Goal: Navigation & Orientation: Find specific page/section

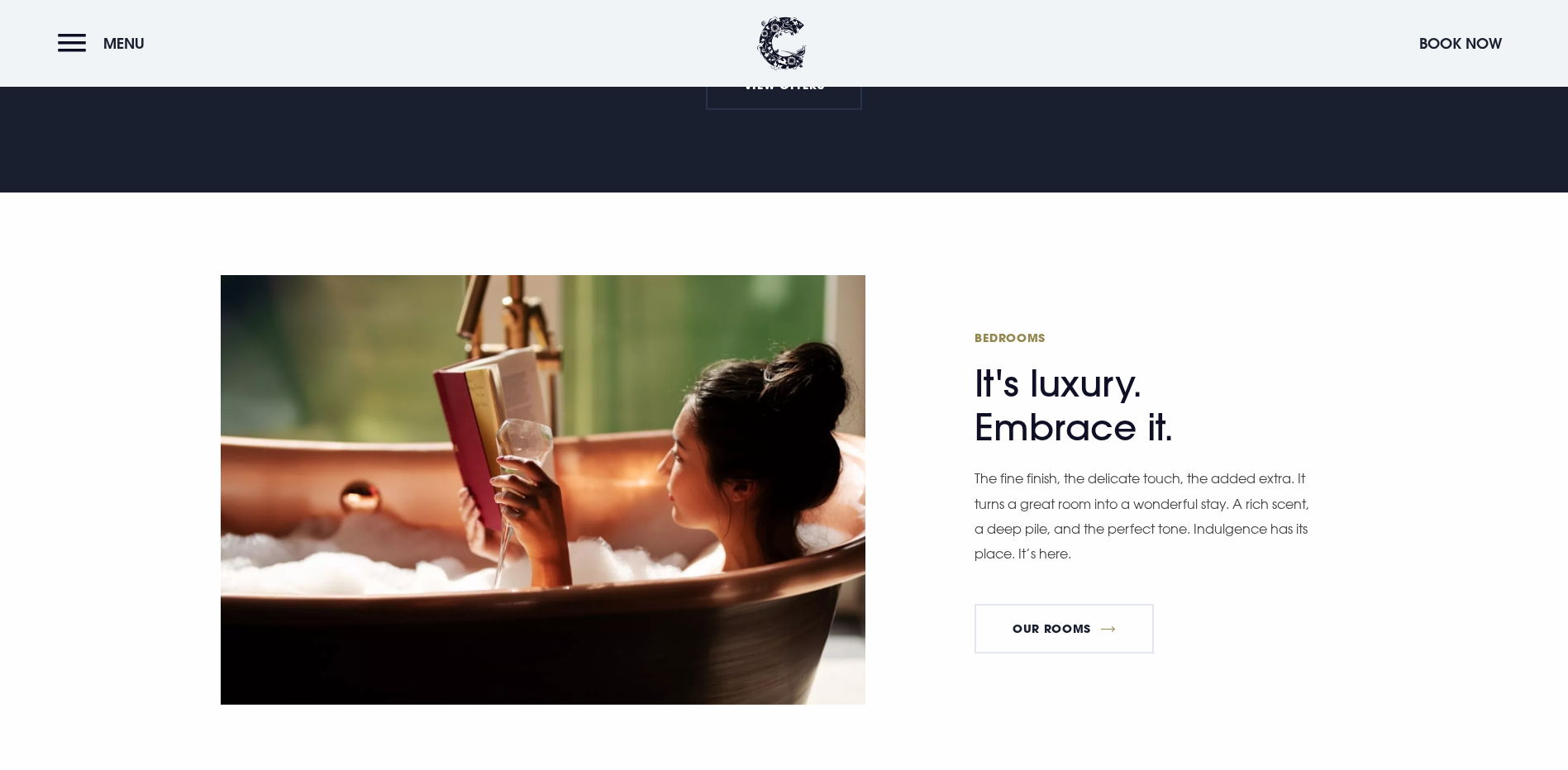
scroll to position [991, 0]
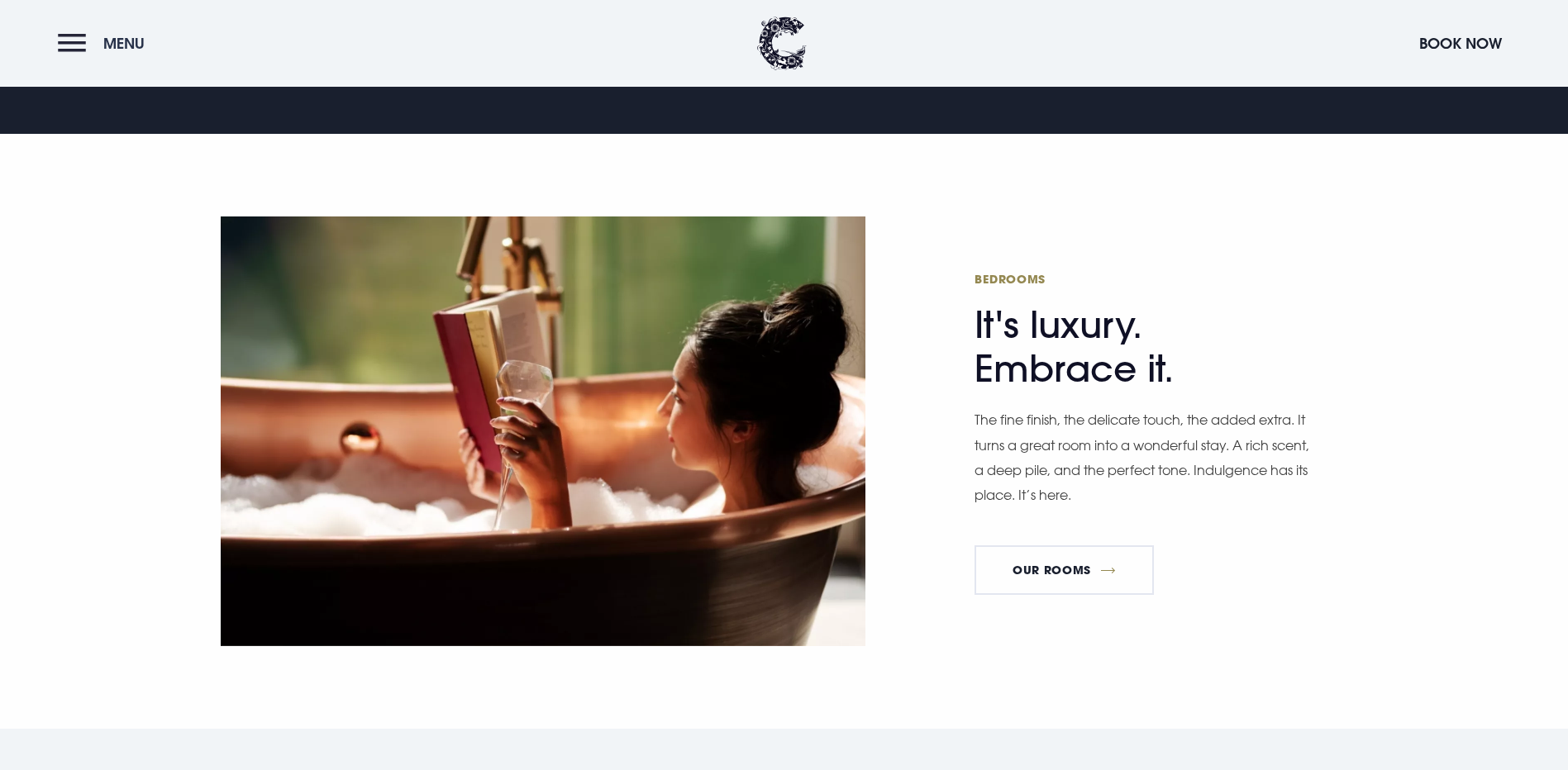
click at [66, 41] on button "Menu" at bounding box center [105, 44] width 95 height 36
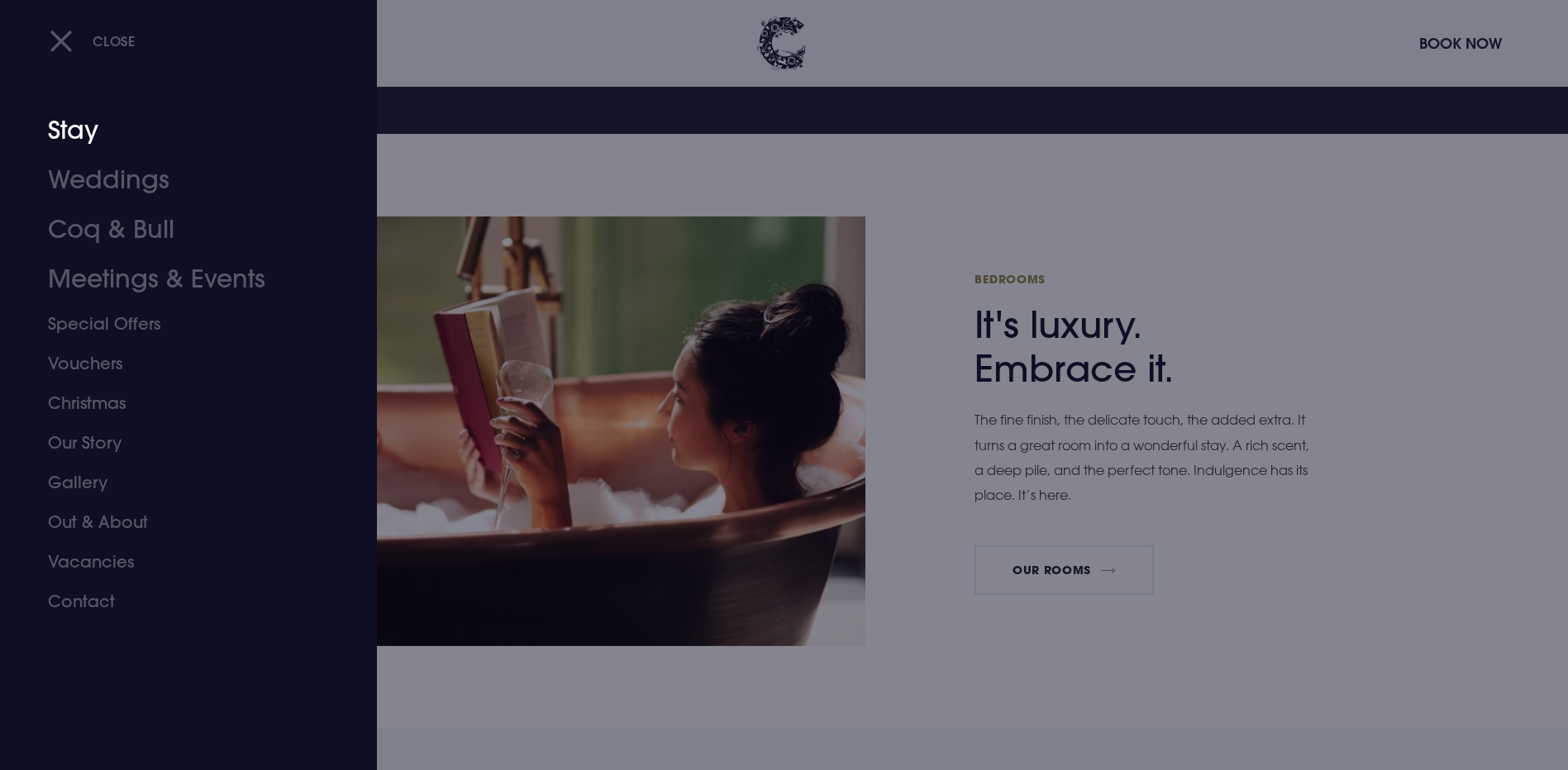
click at [67, 131] on link "Stay" at bounding box center [178, 131] width 261 height 50
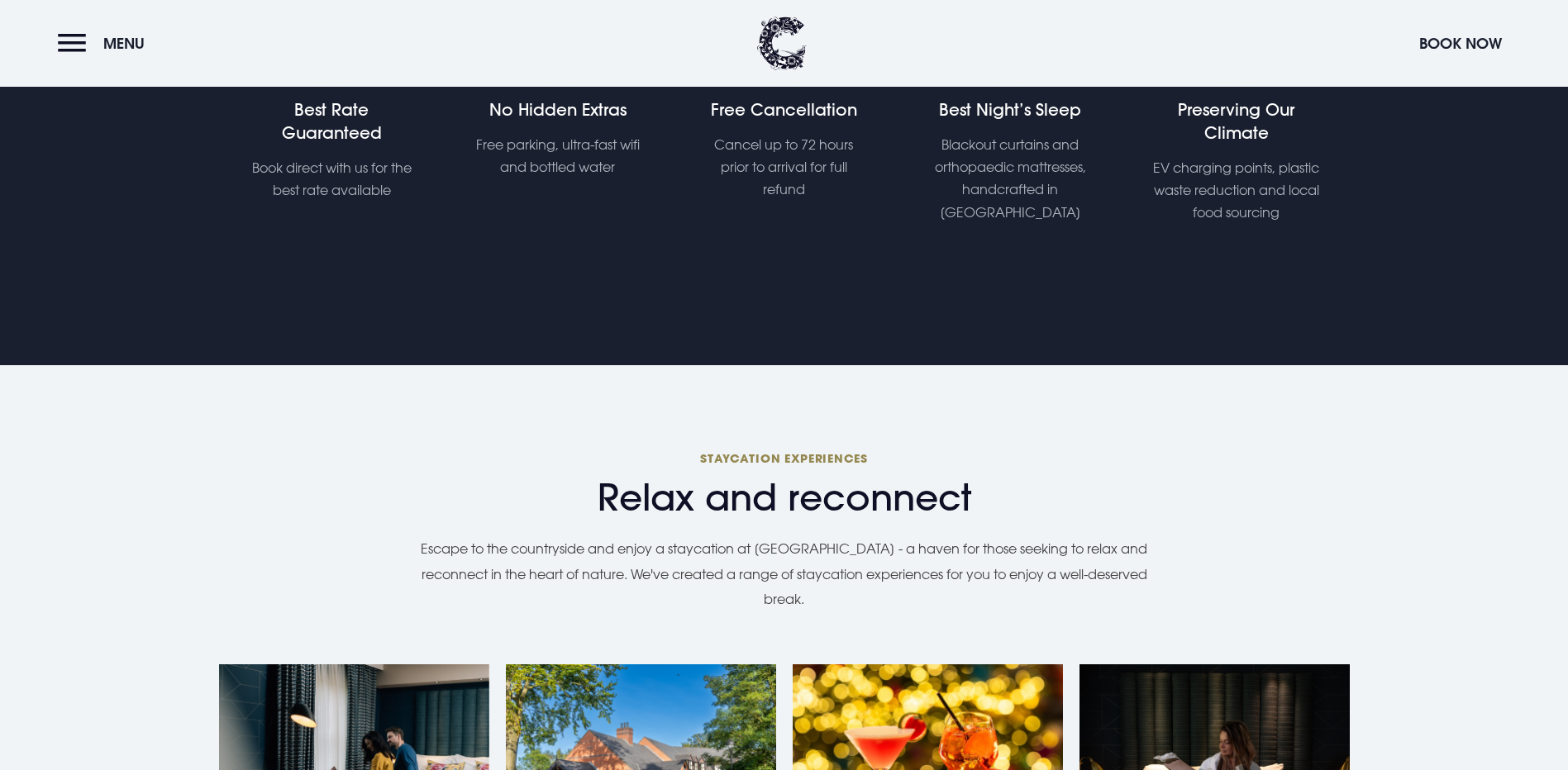
scroll to position [34, 0]
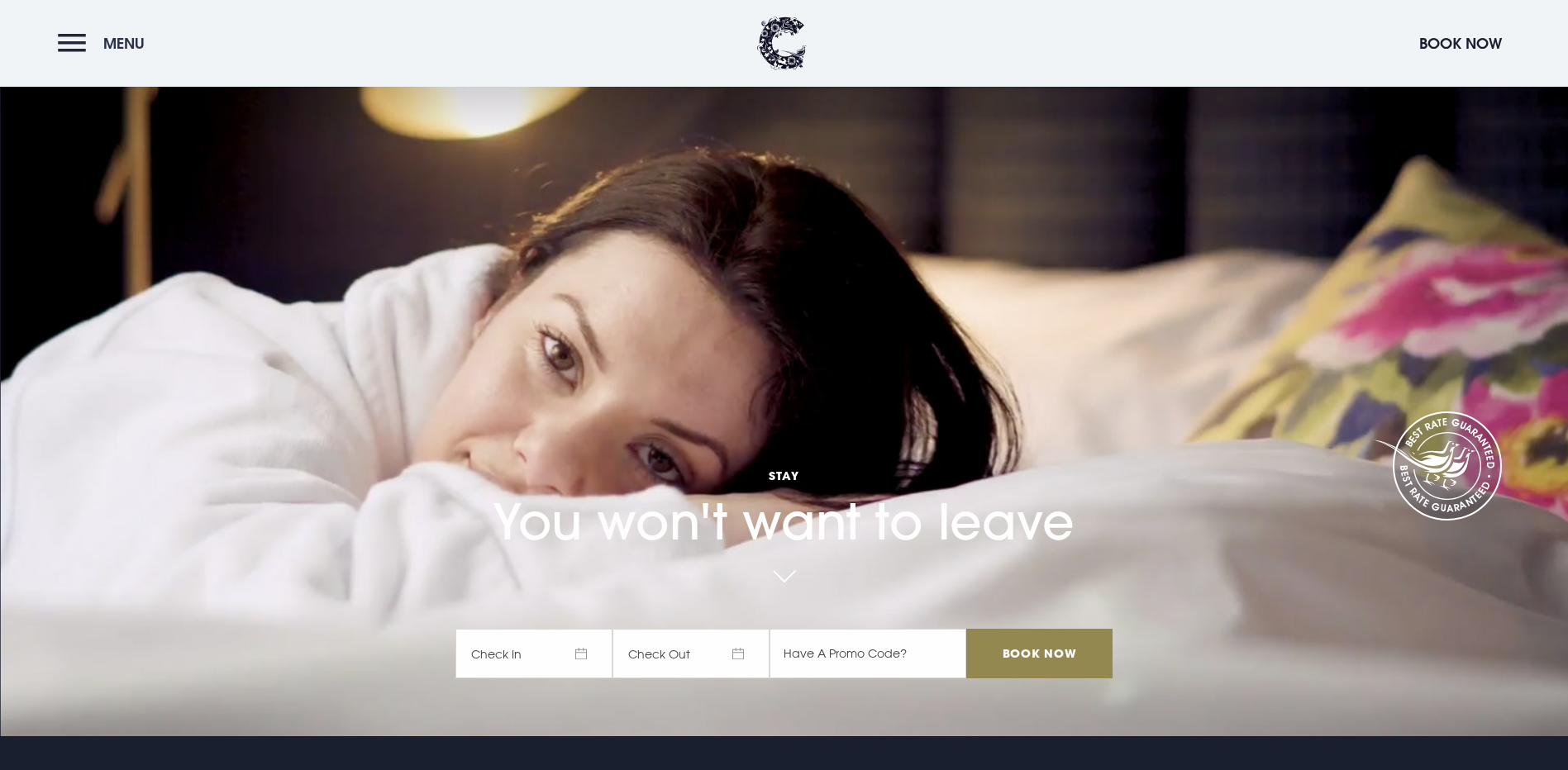
click at [72, 43] on button "Menu" at bounding box center [105, 44] width 95 height 36
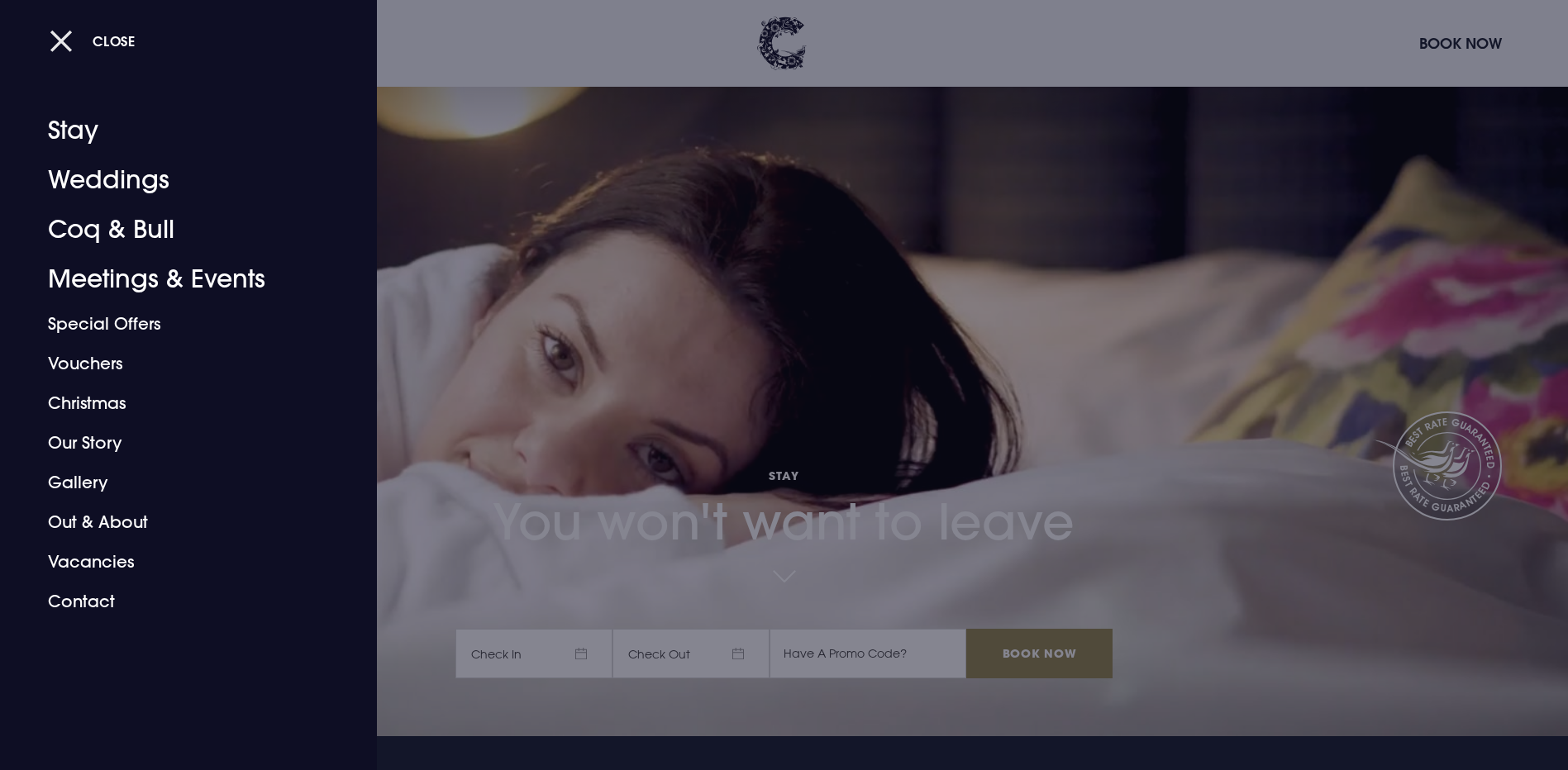
click at [57, 43] on button "Close" at bounding box center [92, 41] width 86 height 34
